Goal: Task Accomplishment & Management: Complete application form

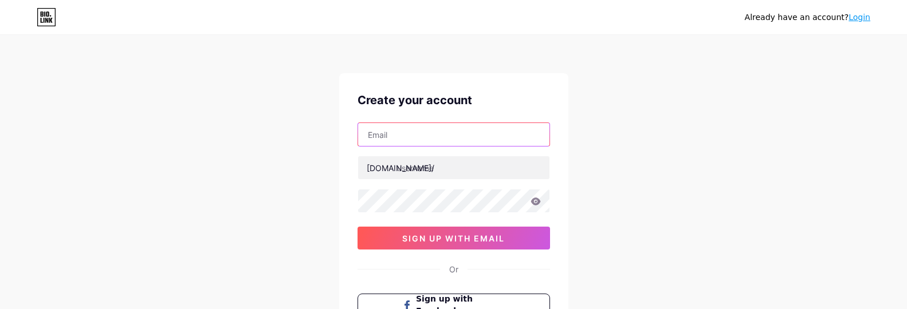
click at [398, 136] on input "text" at bounding box center [453, 134] width 191 height 23
paste input "[EMAIL_ADDRESS][DOMAIN_NAME]"
type input "[EMAIL_ADDRESS][DOMAIN_NAME]"
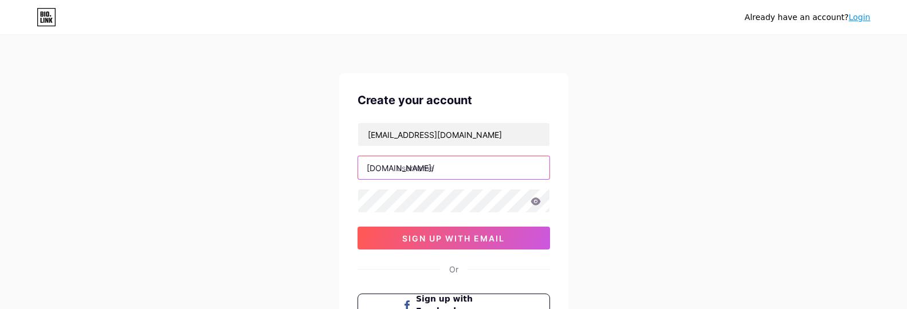
click at [451, 162] on input "text" at bounding box center [453, 167] width 191 height 23
paste input "lightningprotectiontestinguk"
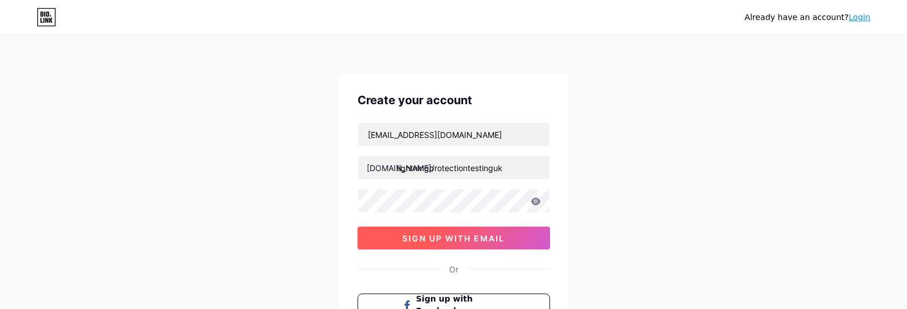
click at [449, 233] on button "sign up with email" at bounding box center [453, 238] width 192 height 23
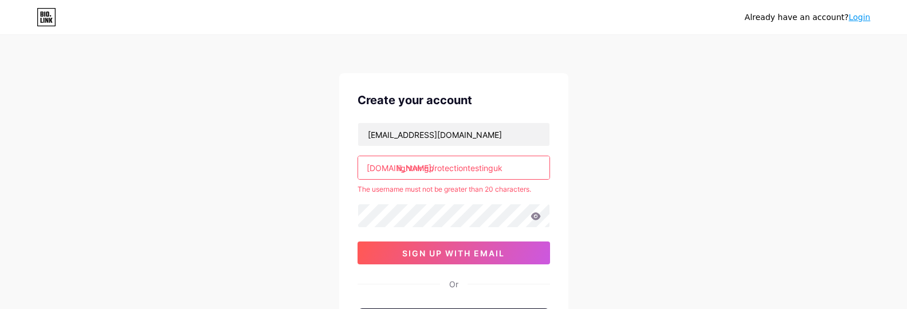
drag, startPoint x: 494, startPoint y: 167, endPoint x: 483, endPoint y: 167, distance: 10.3
click at [483, 167] on input "lightningprotectiontestinguk" at bounding box center [453, 167] width 191 height 23
drag, startPoint x: 503, startPoint y: 168, endPoint x: 483, endPoint y: 168, distance: 20.0
click at [483, 168] on input "lightningprotectiontestinguk" at bounding box center [453, 167] width 191 height 23
click at [517, 168] on input "lightningprotectiontestinguk" at bounding box center [453, 167] width 191 height 23
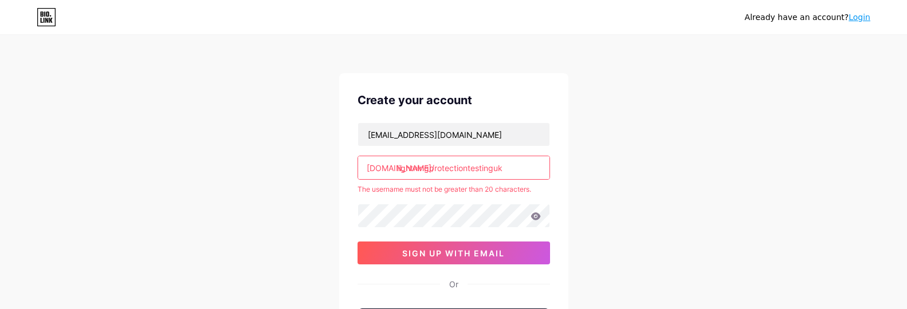
drag, startPoint x: 508, startPoint y: 167, endPoint x: 470, endPoint y: 169, distance: 38.4
click at [470, 169] on input "lightningprotectiontestinguk" at bounding box center [453, 167] width 191 height 23
type input "lightningprotection"
click at [506, 129] on input "[EMAIL_ADDRESS][DOMAIN_NAME]" at bounding box center [453, 134] width 191 height 23
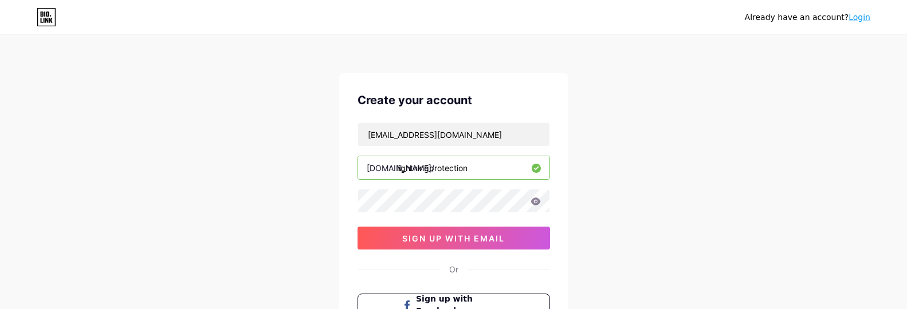
click at [495, 167] on input "lightningprotection" at bounding box center [453, 167] width 191 height 23
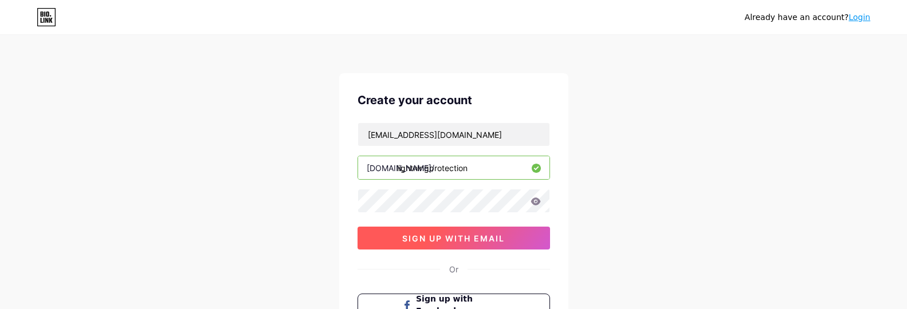
click at [469, 234] on span "sign up with email" at bounding box center [453, 239] width 103 height 10
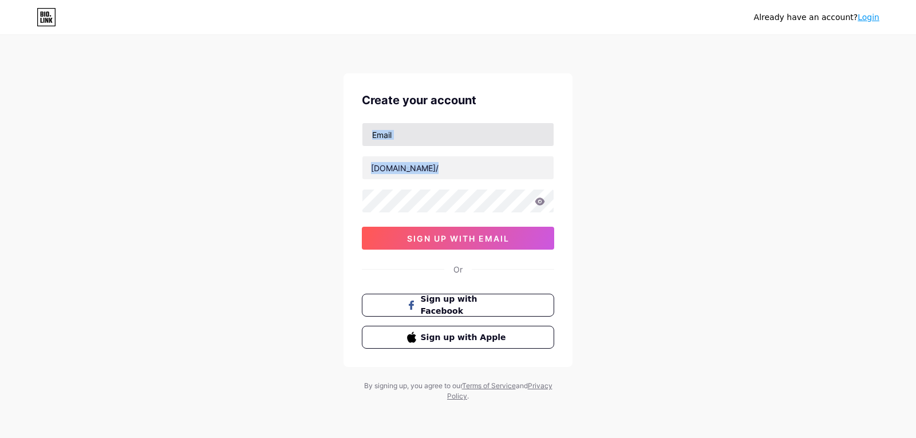
click at [381, 145] on div "bio.link/ sign up with email" at bounding box center [458, 186] width 192 height 127
click at [390, 139] on input "text" at bounding box center [458, 134] width 191 height 23
click at [391, 139] on input "text" at bounding box center [458, 134] width 191 height 23
click at [389, 143] on input "text" at bounding box center [458, 134] width 191 height 23
paste input "[EMAIL_ADDRESS][DOMAIN_NAME]"
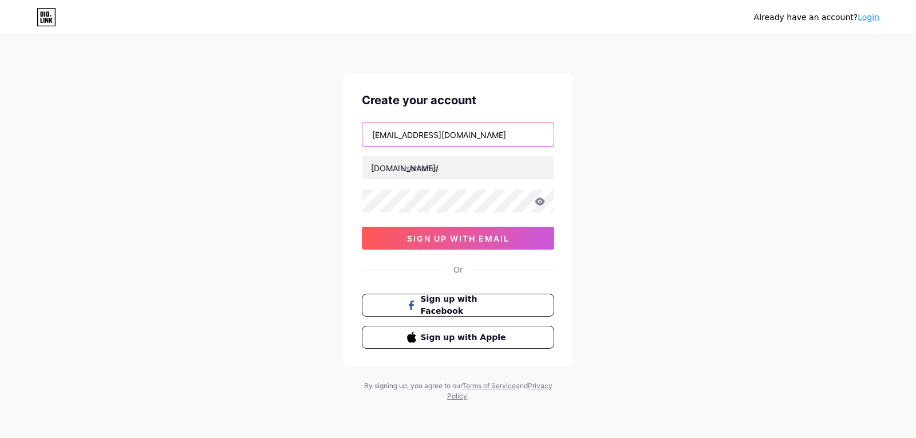
type input "[EMAIL_ADDRESS][DOMAIN_NAME]"
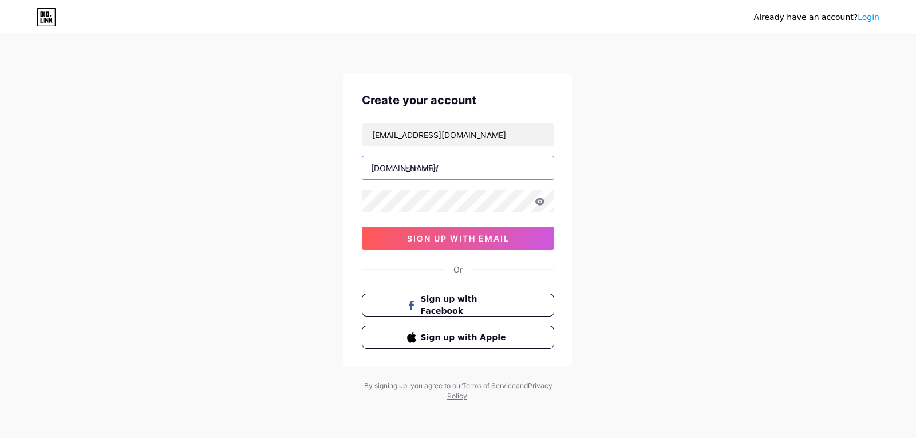
click at [467, 172] on input "text" at bounding box center [458, 167] width 191 height 23
paste input "lightningprotection"
type input "lightningprotection"
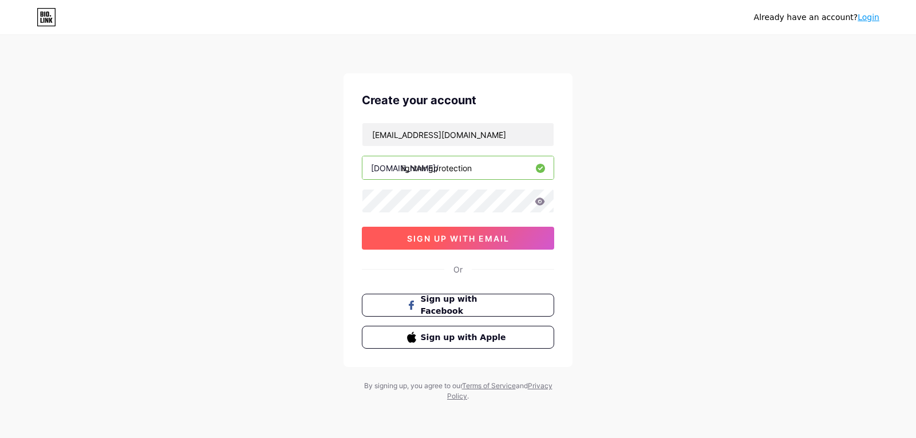
click at [423, 236] on span "sign up with email" at bounding box center [458, 239] width 103 height 10
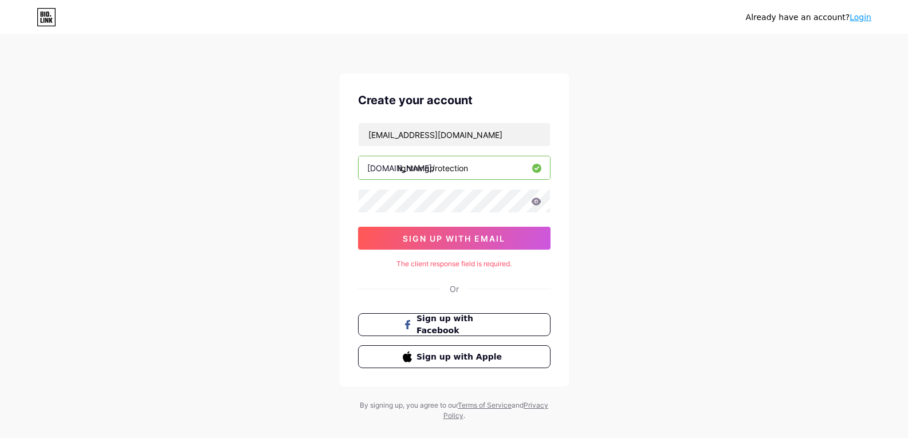
click at [859, 14] on link "Login" at bounding box center [860, 17] width 22 height 9
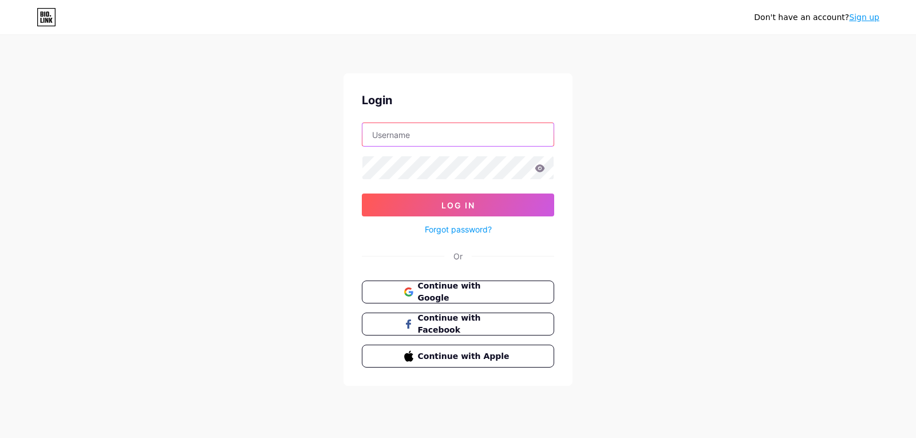
click at [459, 138] on input "text" at bounding box center [458, 134] width 191 height 23
paste input "lightningprotection"
type input "lightningprotection"
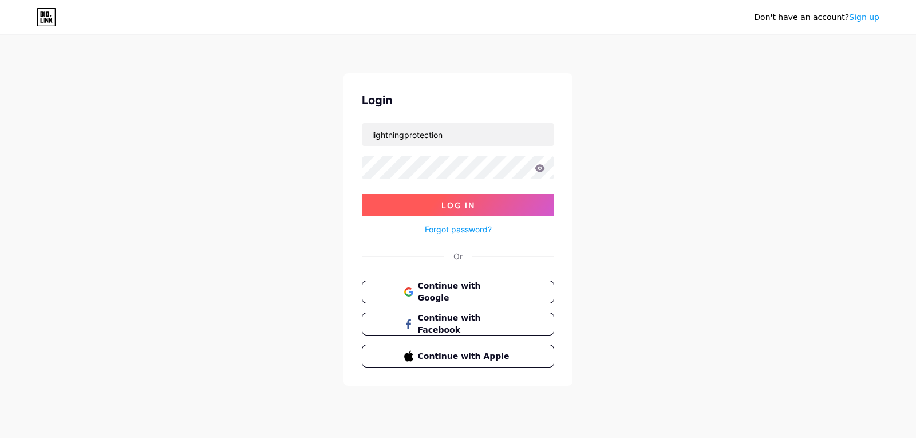
click at [416, 206] on button "Log In" at bounding box center [458, 205] width 192 height 23
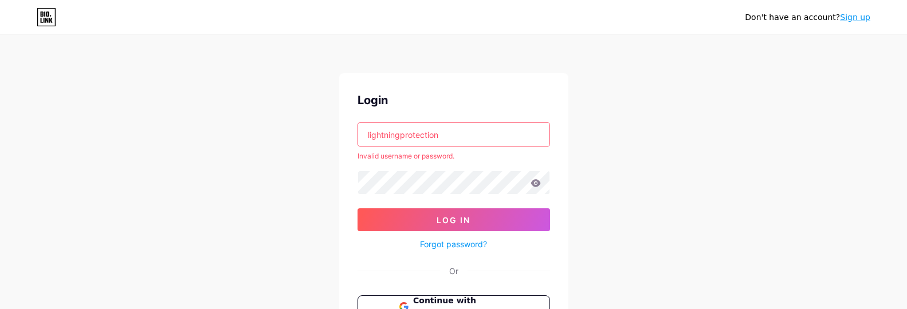
click at [596, 231] on div "Don't have an account? Sign up Login lightningprotection Invalid username or pa…" at bounding box center [453, 219] width 907 height 438
